Goal: Check status: Check status

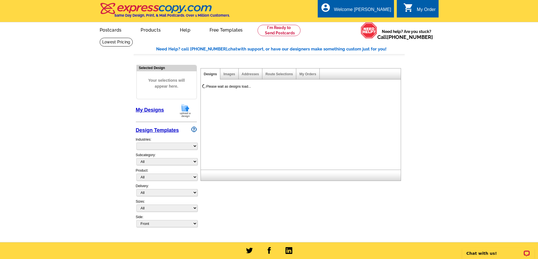
click at [407, 8] on icon "shopping_cart" at bounding box center [408, 8] width 10 height 10
select select "785"
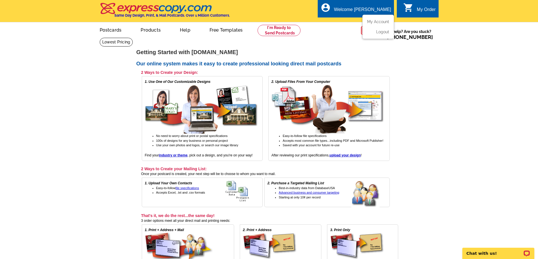
click at [369, 6] on div "account_circle Welcome Teresa My Account Logout" at bounding box center [356, 9] width 76 height 18
click at [375, 24] on link "My Account" at bounding box center [377, 21] width 24 height 5
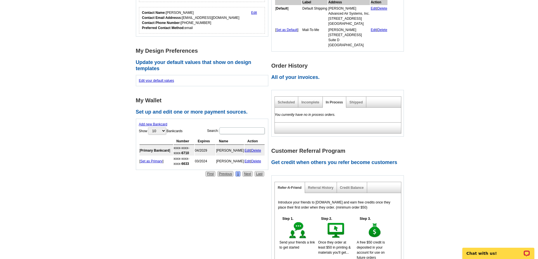
scroll to position [169, 0]
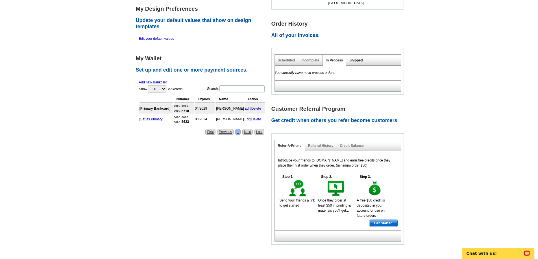
click at [361, 60] on link "Shipped" at bounding box center [355, 60] width 13 height 4
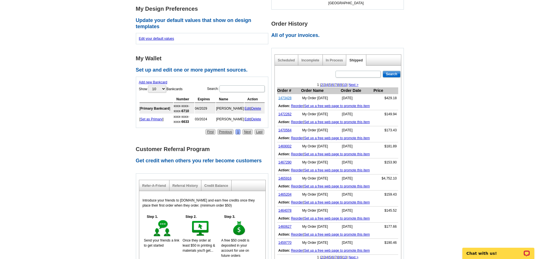
click at [281, 98] on link "1473428" at bounding box center [284, 98] width 13 height 4
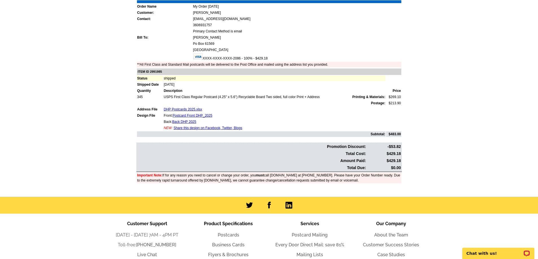
scroll to position [106, 0]
